Goal: Transaction & Acquisition: Purchase product/service

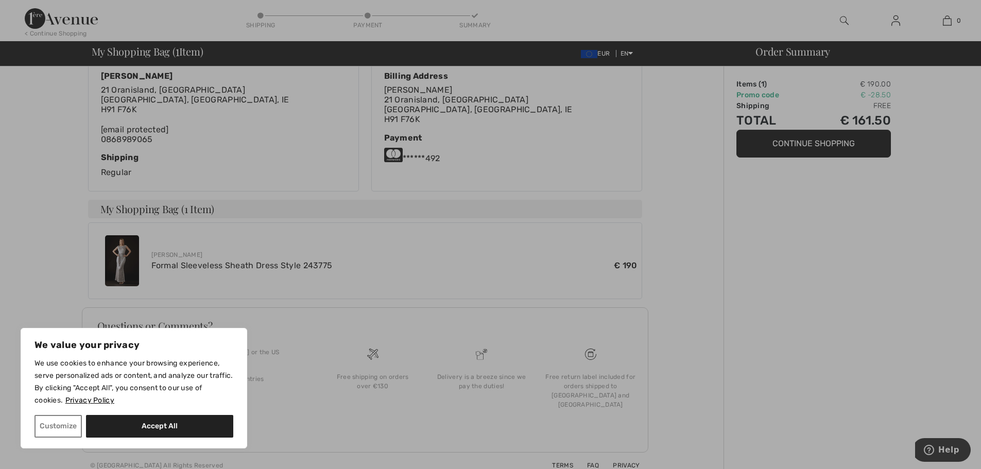
click at [883, 244] on div at bounding box center [490, 234] width 981 height 469
click at [69, 422] on button "Customize" at bounding box center [57, 426] width 47 height 23
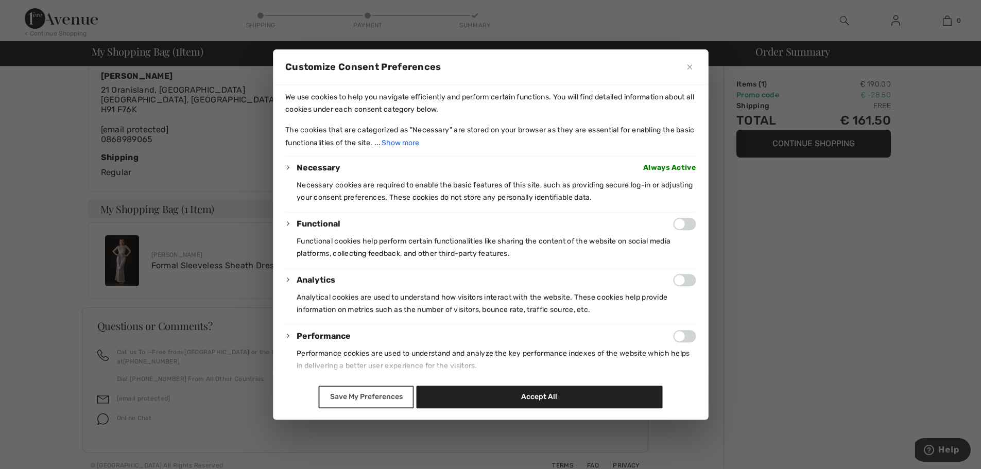
click at [385, 401] on button "Save My Preferences" at bounding box center [366, 397] width 95 height 23
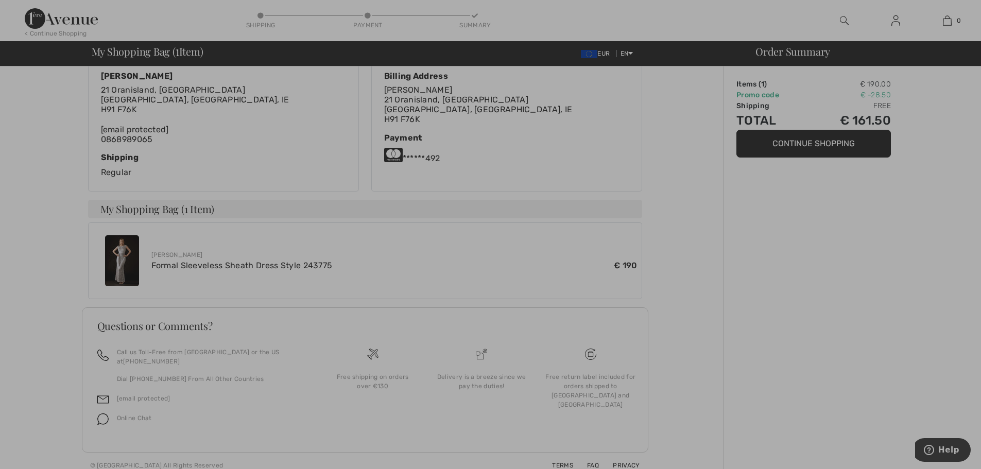
click at [767, 243] on div at bounding box center [490, 234] width 981 height 469
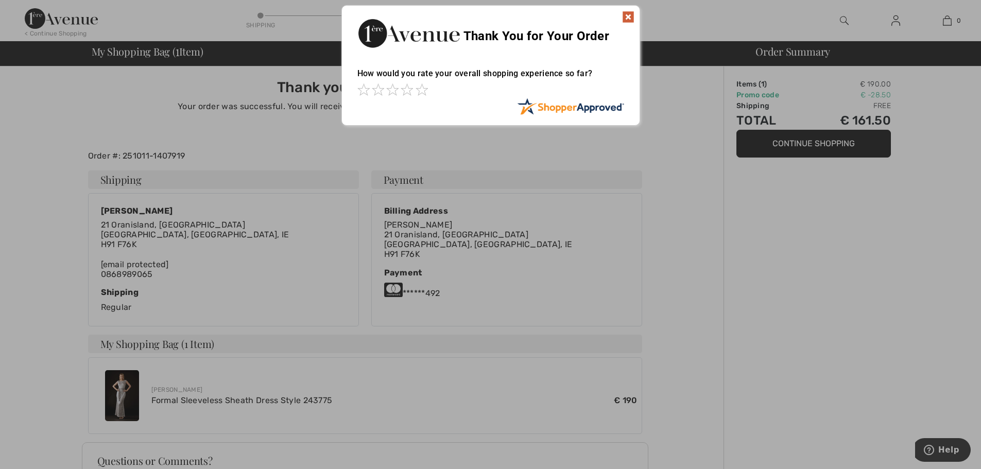
click at [627, 14] on img at bounding box center [628, 17] width 12 height 12
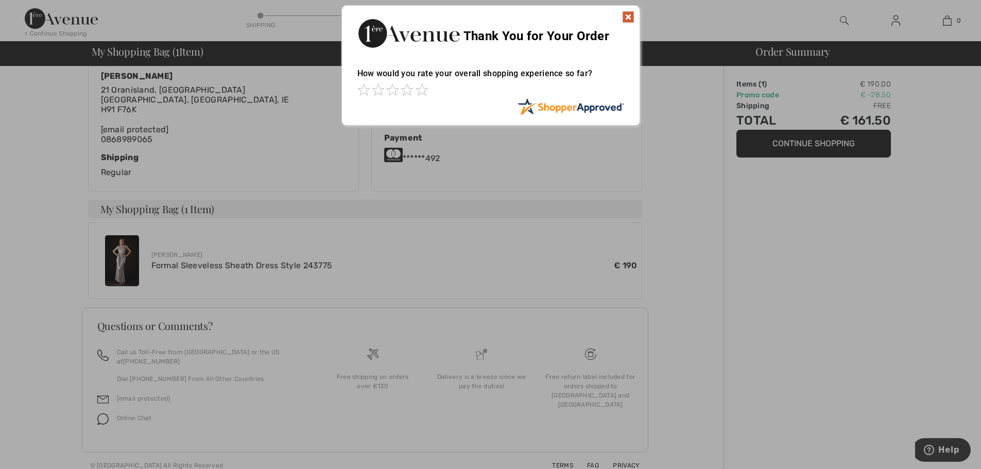
click at [631, 17] on img at bounding box center [628, 17] width 12 height 12
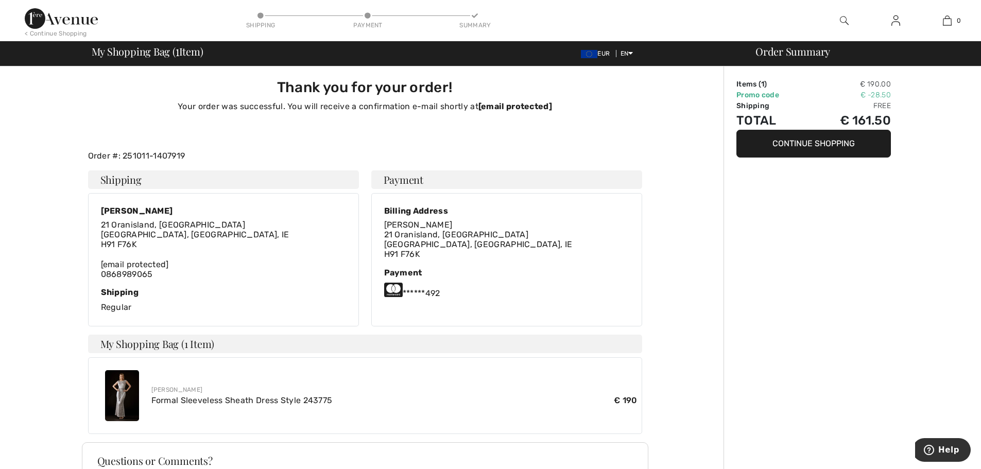
click at [892, 22] on img at bounding box center [895, 20] width 9 height 12
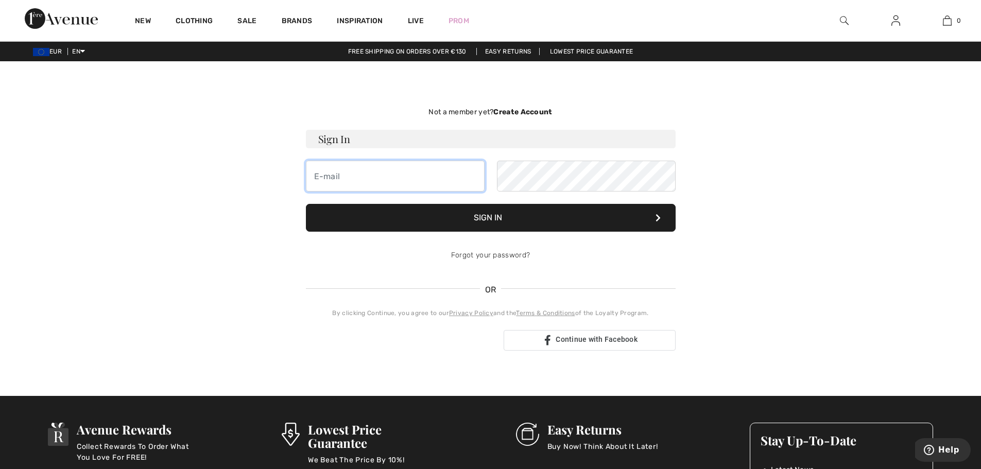
click at [416, 179] on input "email" at bounding box center [395, 176] width 179 height 31
type input "[EMAIL_ADDRESS][DOMAIN_NAME]"
click at [344, 269] on div "Forgot your password?" at bounding box center [491, 255] width 370 height 31
